Goal: Use online tool/utility

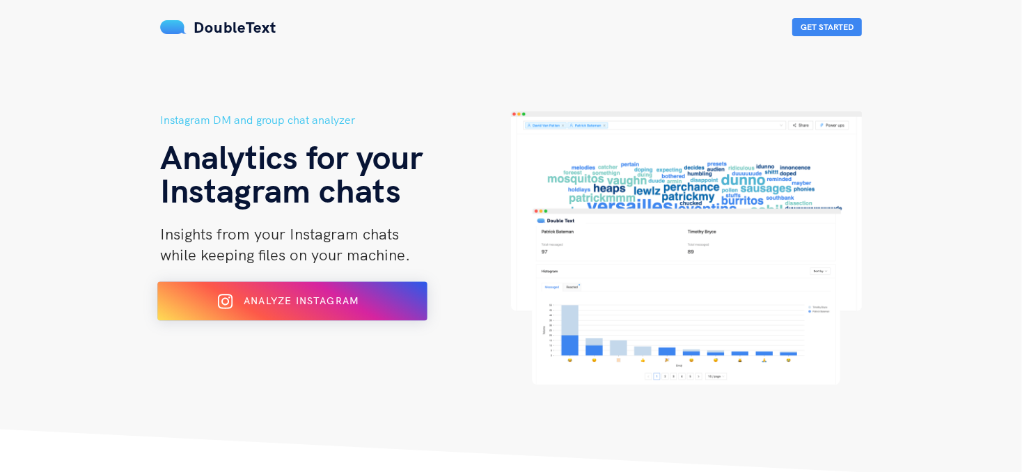
click at [306, 291] on div "Analyze Instagram" at bounding box center [292, 301] width 220 height 22
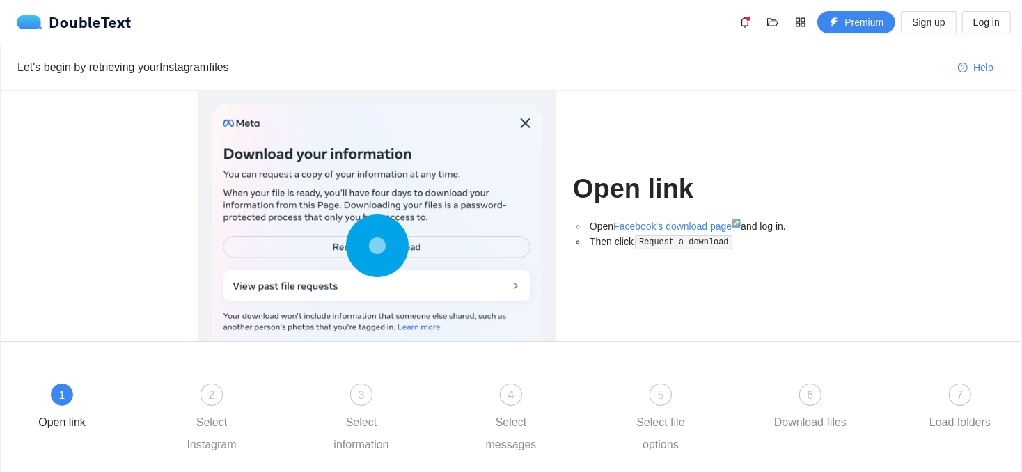
scroll to position [112, 0]
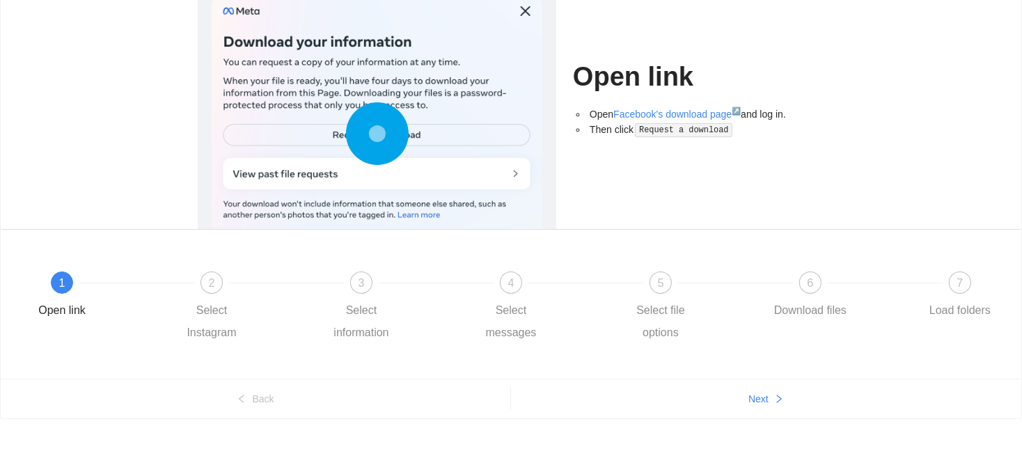
click at [522, 10] on div at bounding box center [377, 136] width 331 height 289
click at [359, 130] on icon at bounding box center [377, 133] width 63 height 63
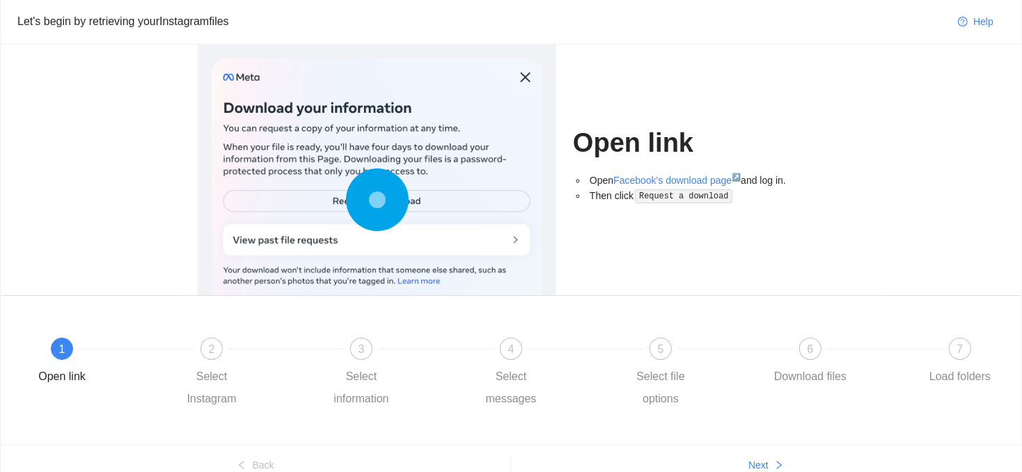
scroll to position [70, 0]
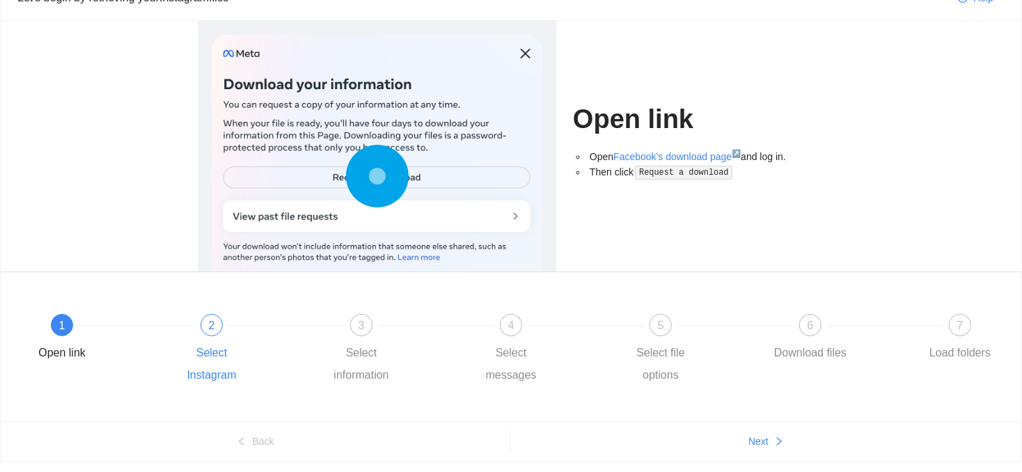
click at [228, 333] on div "2 Select Instagram" at bounding box center [246, 350] width 150 height 72
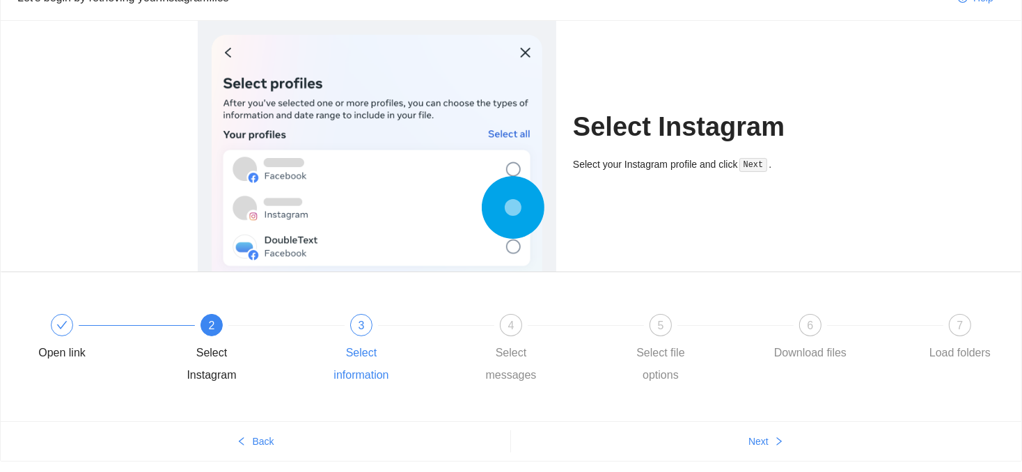
click at [357, 331] on div "3" at bounding box center [361, 325] width 22 height 22
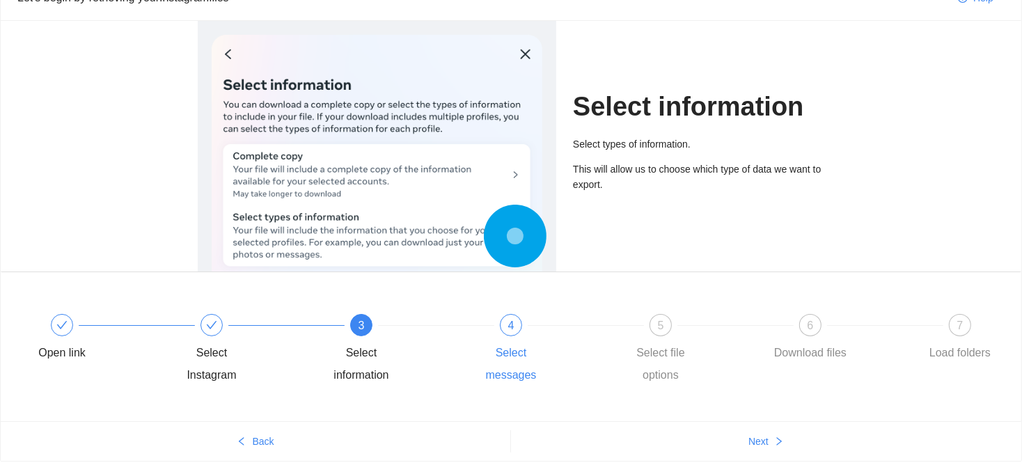
click at [519, 331] on div "4" at bounding box center [511, 325] width 22 height 22
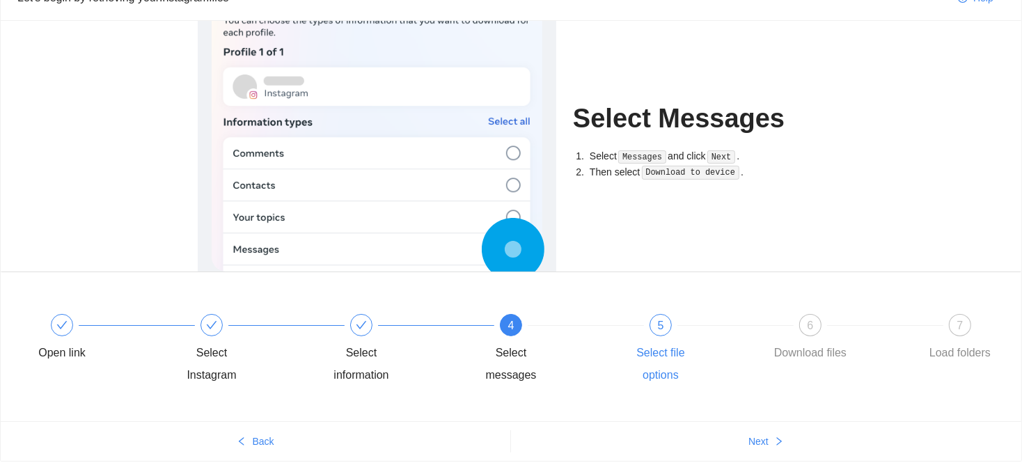
click at [652, 330] on div "5" at bounding box center [661, 325] width 22 height 22
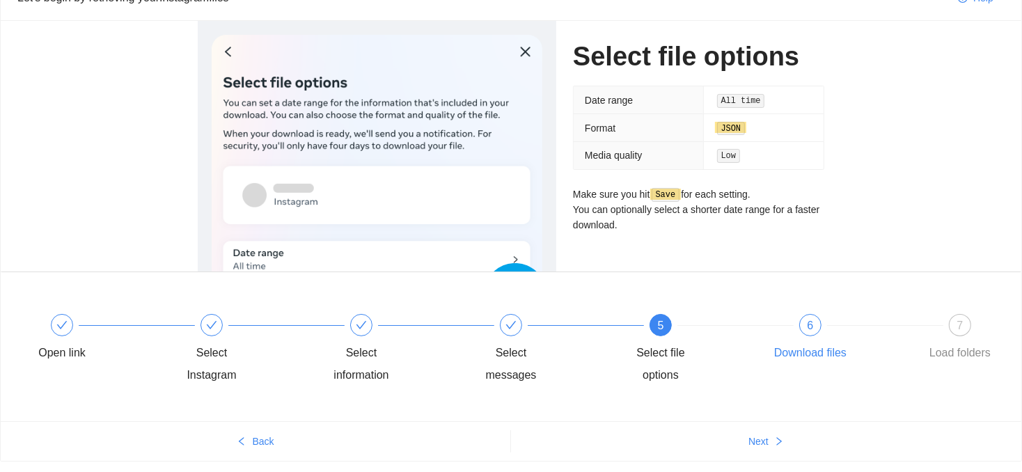
click at [806, 344] on div "Download files" at bounding box center [810, 353] width 72 height 22
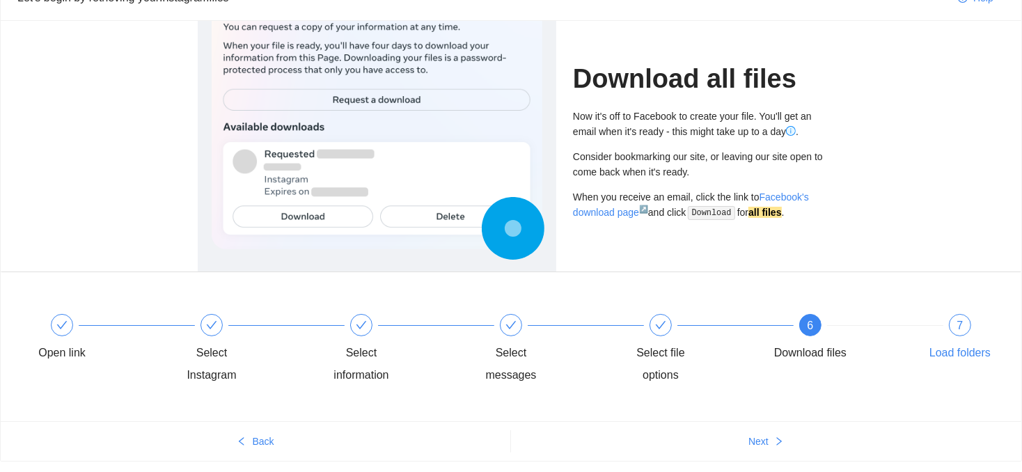
click at [959, 324] on span "7" at bounding box center [960, 326] width 6 height 12
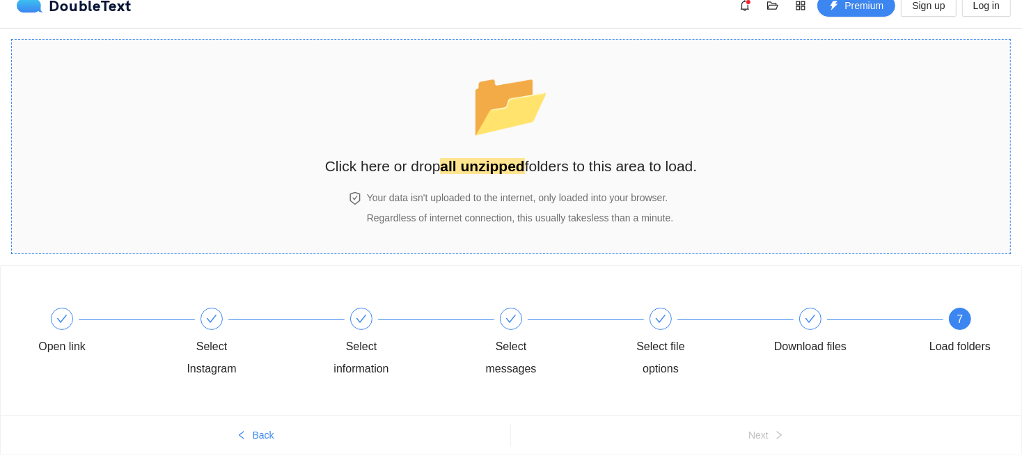
scroll to position [0, 0]
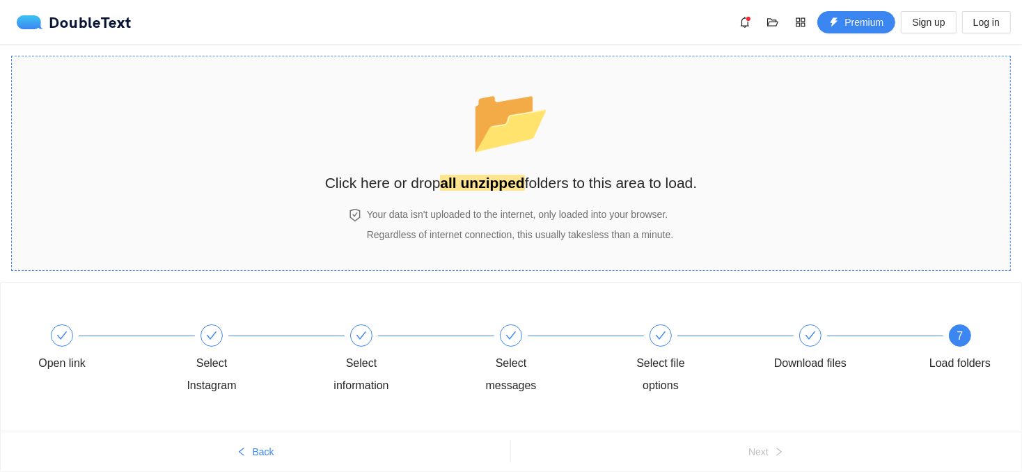
click at [483, 192] on h2 "Click here or drop all unzipped folders to this area to load." at bounding box center [511, 182] width 373 height 23
click at [501, 86] on span "📂" at bounding box center [511, 120] width 80 height 71
click at [537, 156] on span "📂" at bounding box center [511, 120] width 80 height 71
click at [477, 189] on strong "all unzipped" at bounding box center [482, 183] width 84 height 16
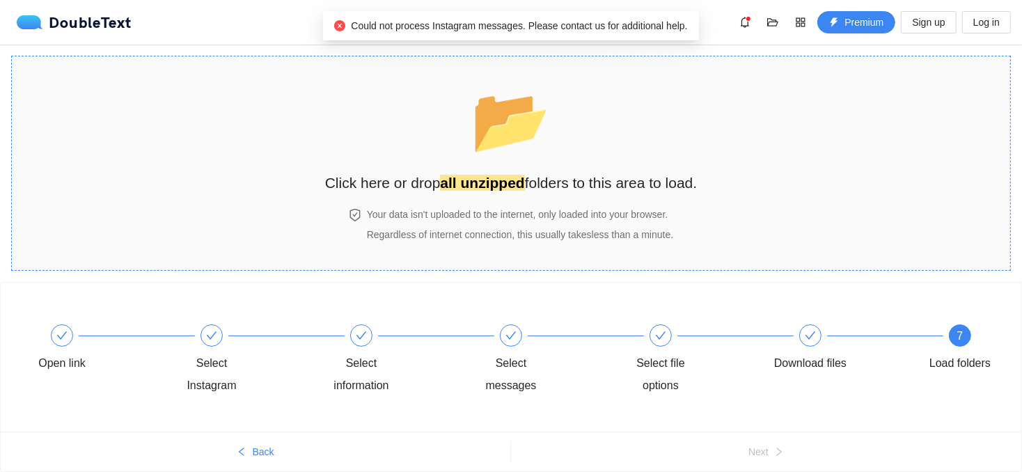
click at [533, 109] on span "📂" at bounding box center [511, 120] width 80 height 71
click at [506, 133] on span "📂" at bounding box center [511, 120] width 80 height 71
click at [427, 116] on div "📂 Click here or drop all unzipped folders to this area to load." at bounding box center [511, 132] width 373 height 124
click at [466, 177] on strong "all unzipped" at bounding box center [482, 183] width 84 height 16
click at [503, 125] on span "📂" at bounding box center [511, 120] width 80 height 71
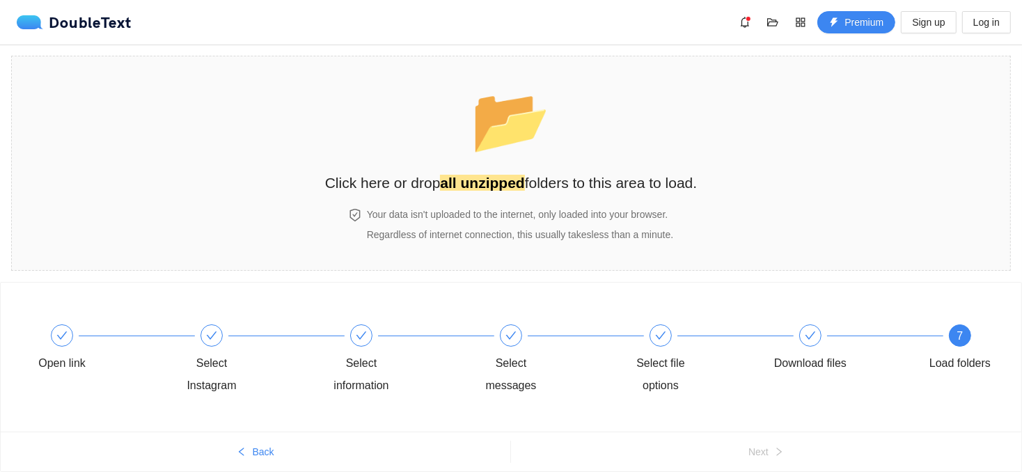
click at [555, 279] on div "📂 Click here or drop all unzipped folders to this area to load. Your data isn't…" at bounding box center [511, 163] width 1022 height 237
click at [535, 239] on span "Regardless of internet connection, this usually takes less than a minute ." at bounding box center [520, 234] width 306 height 11
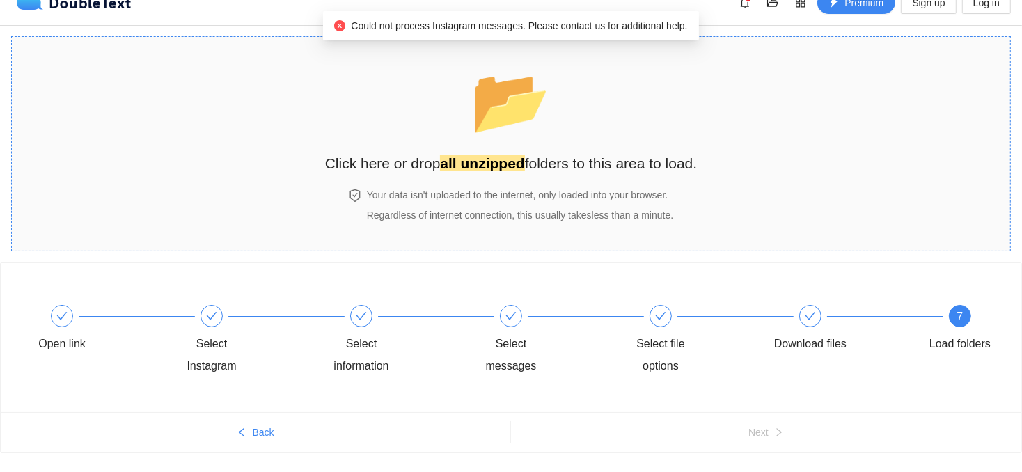
scroll to position [53, 0]
